Goal: Check status: Check status

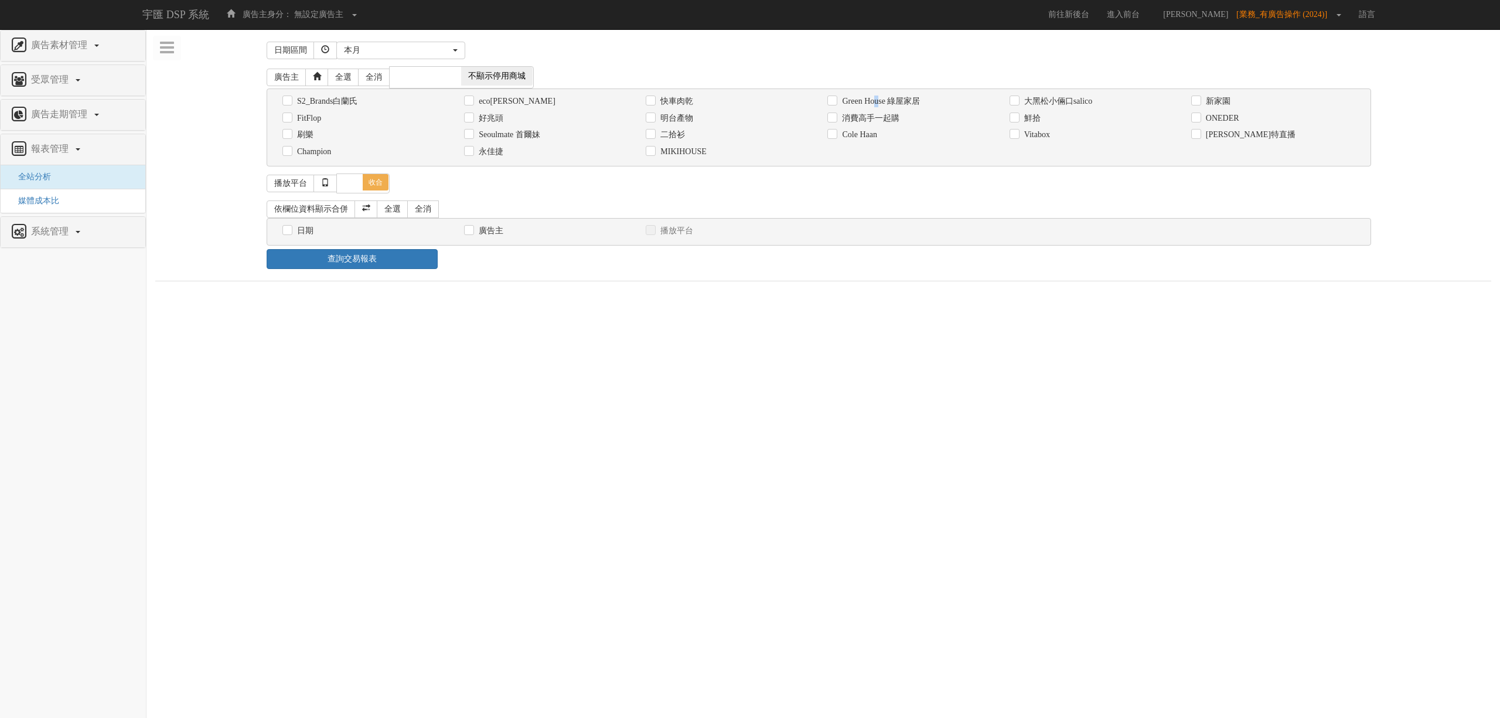
click at [881, 105] on label "Green House 綠屋家居" at bounding box center [879, 102] width 81 height 12
click at [878, 116] on label "消費高手一起購" at bounding box center [869, 119] width 60 height 12
click at [835, 116] on input "消費高手一起購" at bounding box center [832, 118] width 8 height 8
checkbox input "true"
click at [318, 233] on div "日期" at bounding box center [364, 230] width 164 height 12
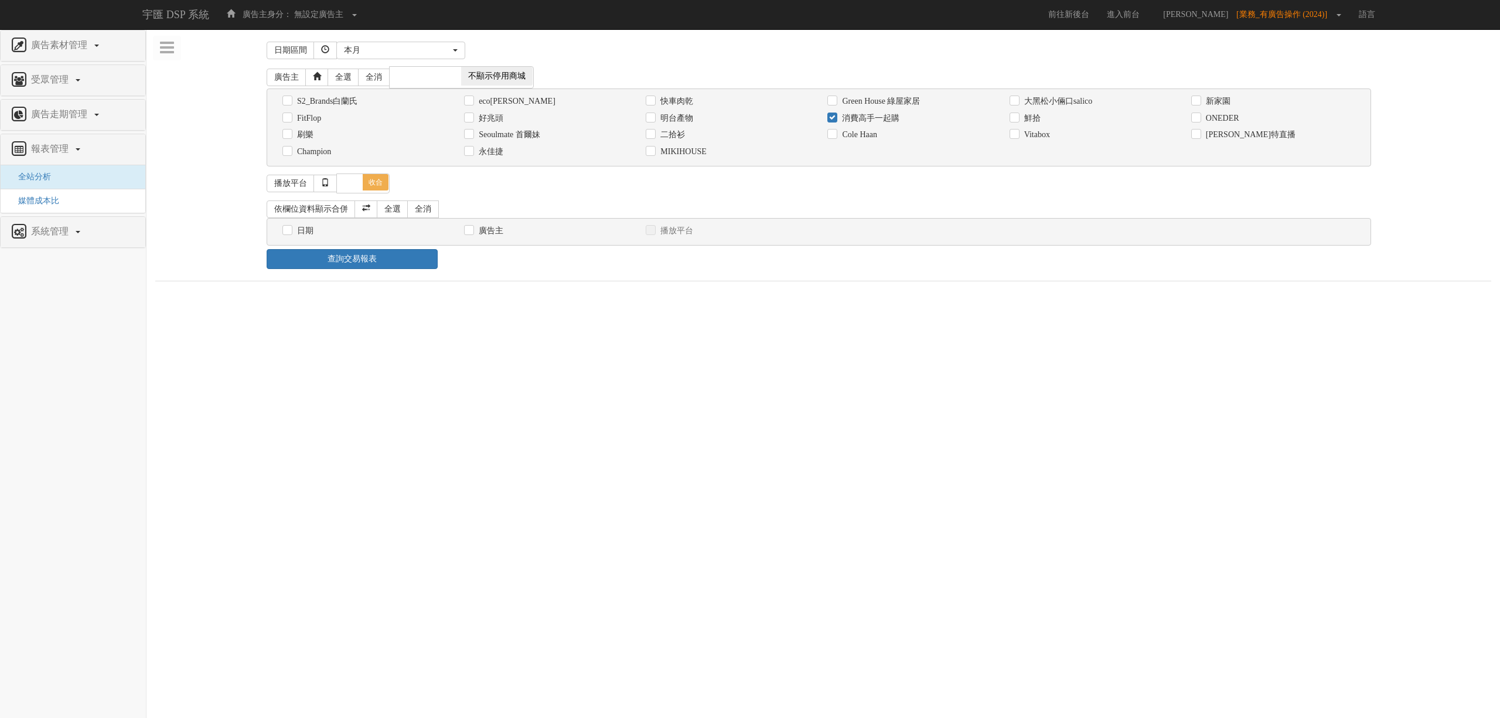
click at [312, 233] on label "日期" at bounding box center [303, 231] width 19 height 12
click at [290, 233] on input "日期" at bounding box center [286, 231] width 8 height 8
checkbox input "true"
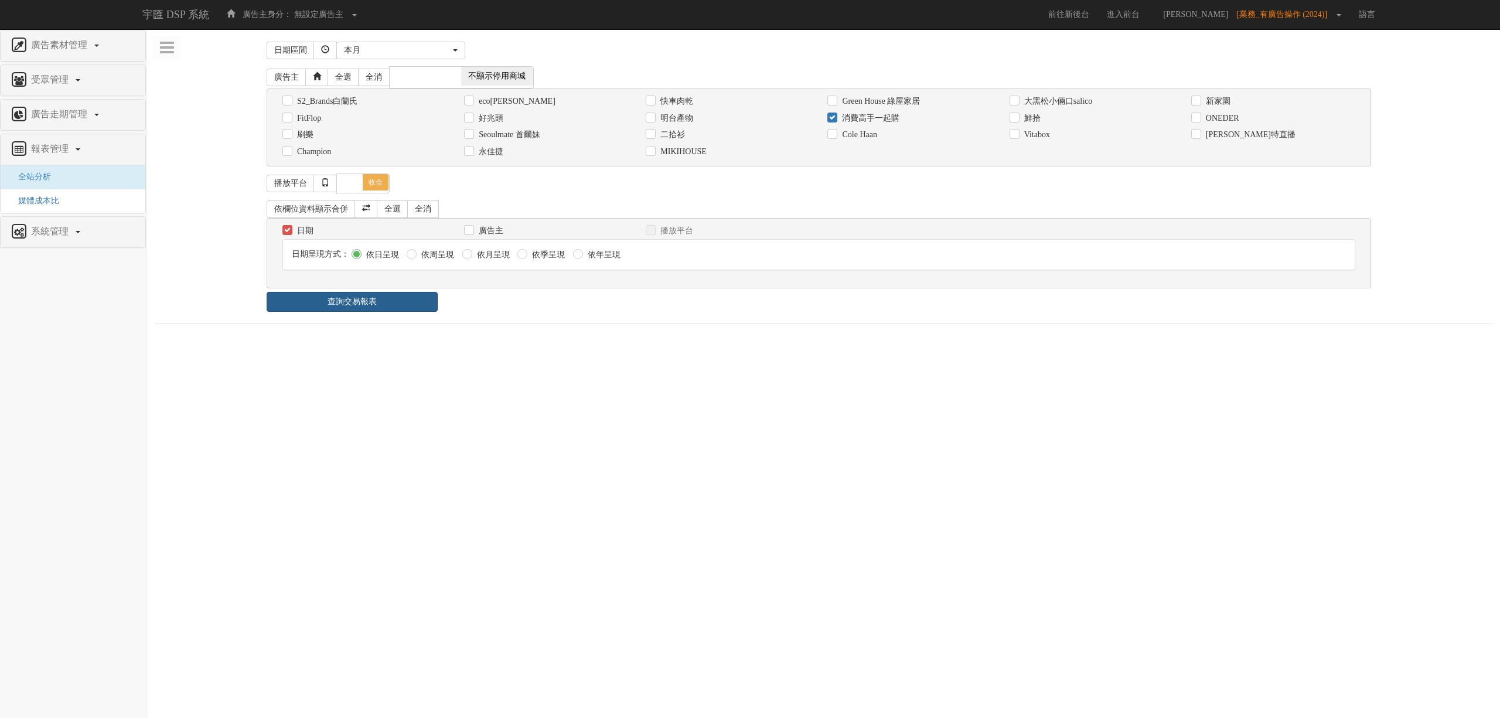
click at [411, 306] on link "查詢交易報表" at bounding box center [352, 302] width 171 height 20
click at [458, 315] on div "日期區間 昨天 本周 上週 本月 上月 過去7天 過去14天 過去30天 指定日期 本月 開始日期 [DATE] 結束日期 [DATE] 廣告主 全選 全消 …" at bounding box center [823, 339] width 1336 height 603
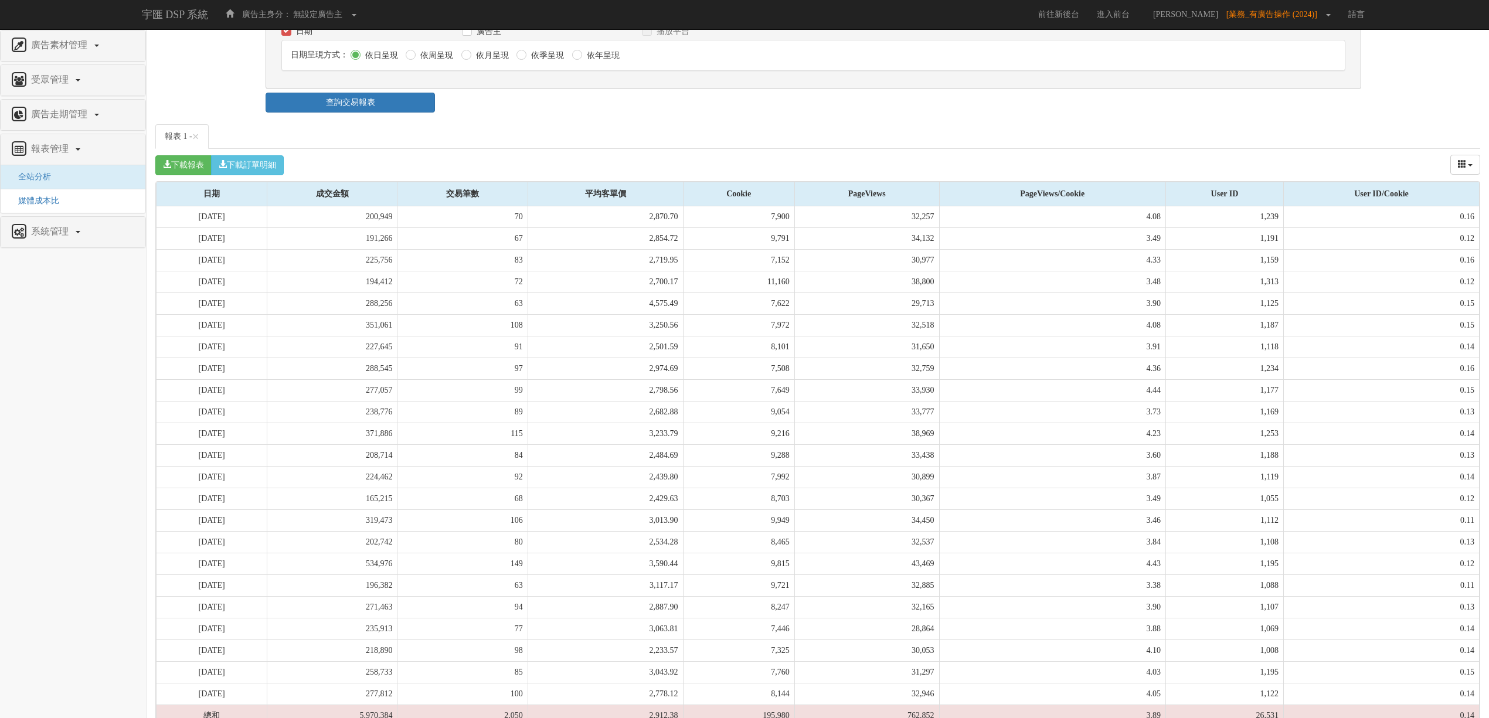
scroll to position [251, 0]
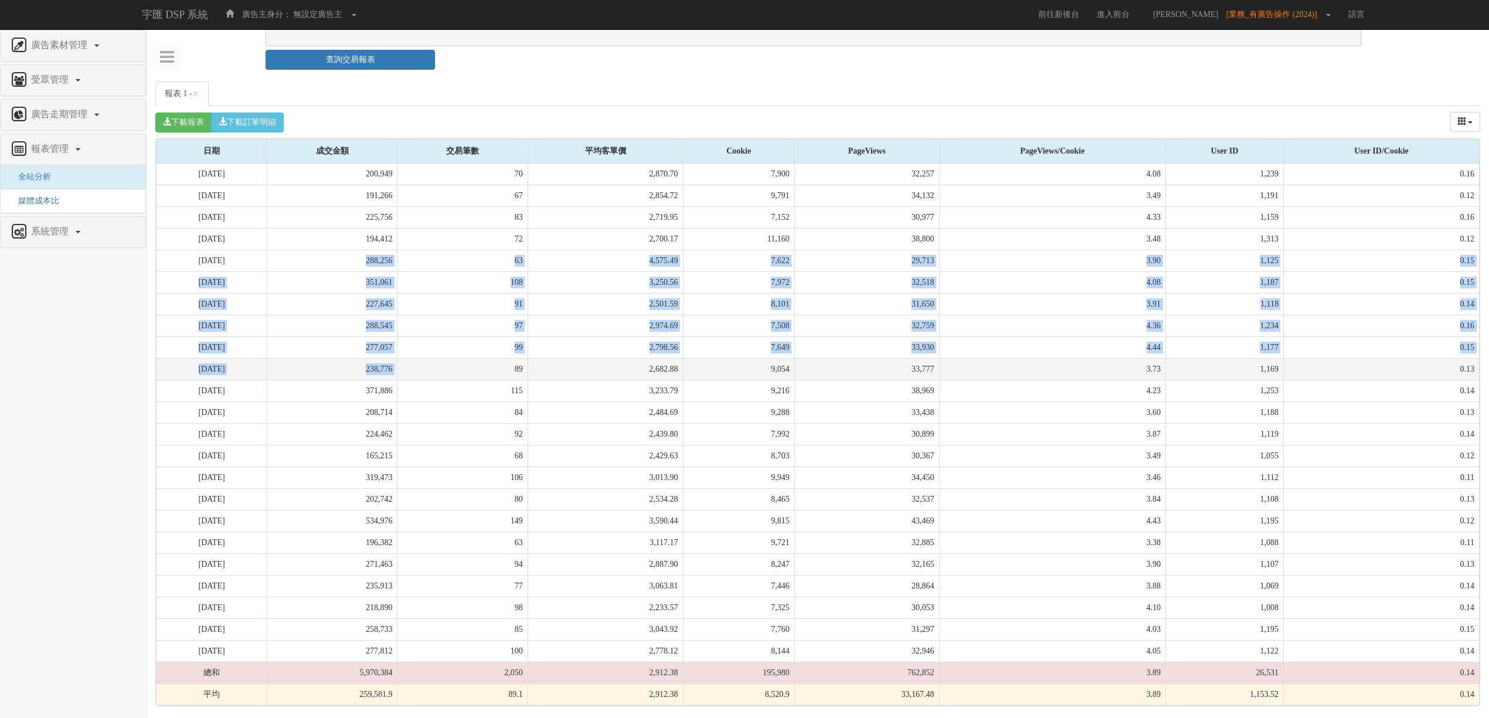
drag, startPoint x: 417, startPoint y: 315, endPoint x: 444, endPoint y: 357, distance: 49.8
click at [444, 357] on tbody "[DATE] 200,949 70 2,870.70 7,900 32,257 4.08 1,239 0.16 [DATE] 191,266 67 2,854…" at bounding box center [817, 435] width 1323 height 542
click at [444, 358] on td "89" at bounding box center [462, 369] width 130 height 22
